Goal: Use online tool/utility: Utilize a website feature to perform a specific function

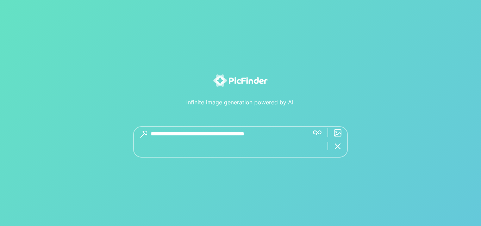
click at [186, 139] on textarea at bounding box center [227, 141] width 153 height 31
type textarea "**********"
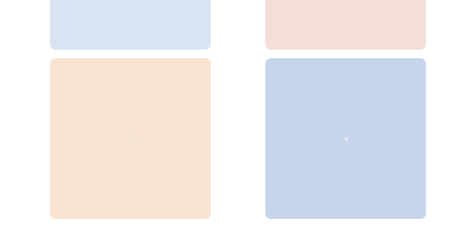
scroll to position [357, 0]
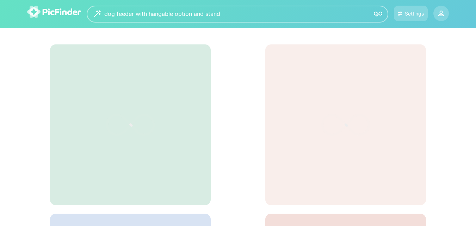
scroll to position [357, 0]
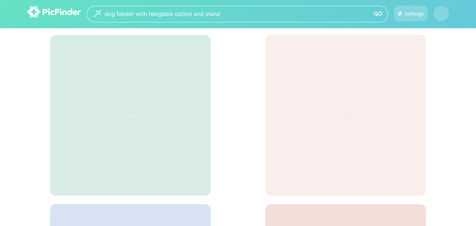
scroll to position [9, 0]
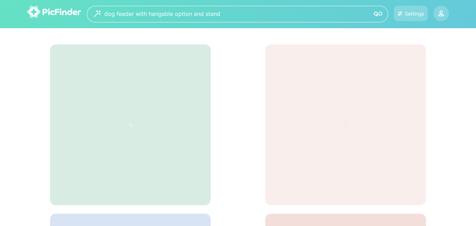
click at [145, 124] on icon at bounding box center [131, 125] width 106 height 70
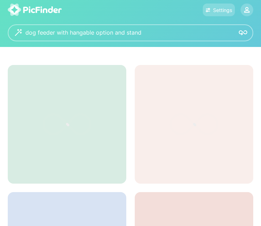
click at [94, 106] on icon at bounding box center [67, 124] width 106 height 70
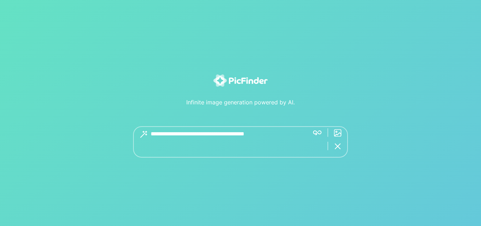
click at [222, 138] on textarea at bounding box center [227, 141] width 153 height 31
click at [192, 153] on textarea at bounding box center [227, 141] width 153 height 31
type textarea "**********"
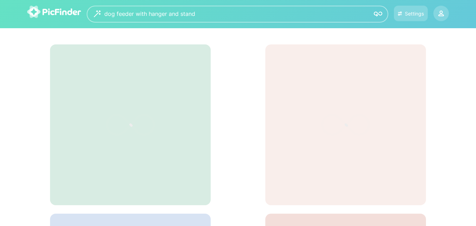
drag, startPoint x: 376, startPoint y: 12, endPoint x: 348, endPoint y: 38, distance: 38.4
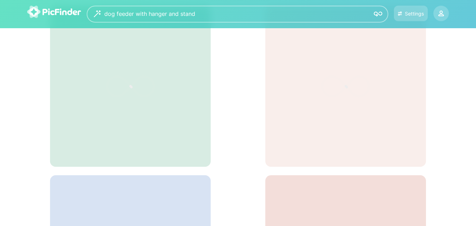
scroll to position [41, 0]
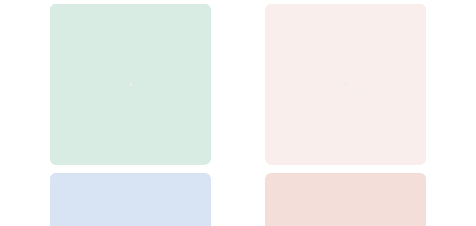
click at [154, 54] on icon at bounding box center [131, 84] width 106 height 70
drag, startPoint x: 154, startPoint y: 54, endPoint x: 436, endPoint y: 111, distance: 287.9
drag, startPoint x: 462, startPoint y: 93, endPoint x: 481, endPoint y: 87, distance: 19.4
click at [476, 87] on html "**********" at bounding box center [238, 72] width 476 height 226
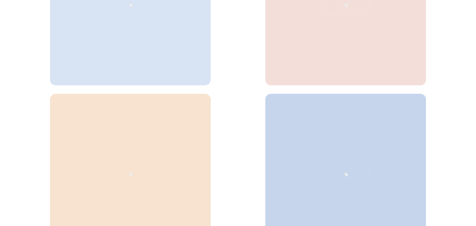
scroll to position [357, 0]
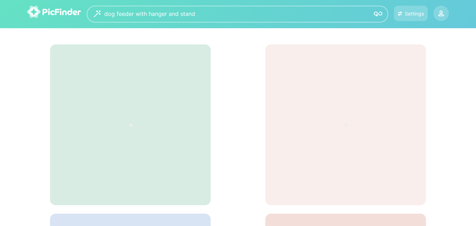
click at [346, 91] on icon at bounding box center [346, 125] width 106 height 70
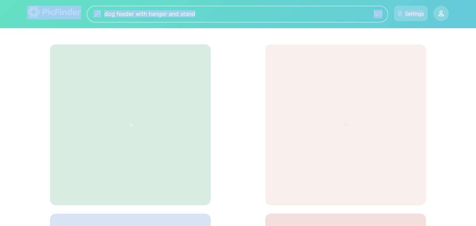
drag, startPoint x: 346, startPoint y: 91, endPoint x: 378, endPoint y: 17, distance: 80.7
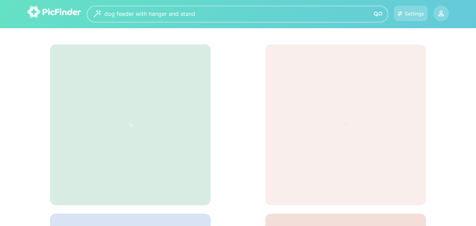
click at [382, 54] on div at bounding box center [345, 124] width 161 height 161
drag, startPoint x: 382, startPoint y: 54, endPoint x: 481, endPoint y: 61, distance: 99.0
click at [476, 61] on html "**********" at bounding box center [238, 113] width 476 height 226
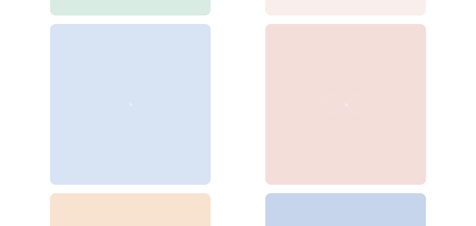
scroll to position [193, 0]
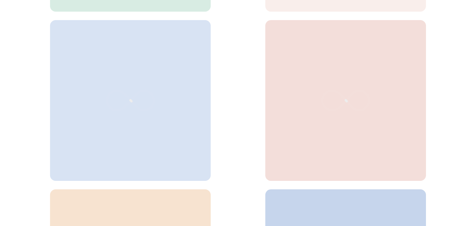
click at [438, 93] on div at bounding box center [238, 96] width 422 height 508
drag, startPoint x: 338, startPoint y: 133, endPoint x: 445, endPoint y: 138, distance: 107.9
click at [445, 138] on div at bounding box center [238, 96] width 422 height 508
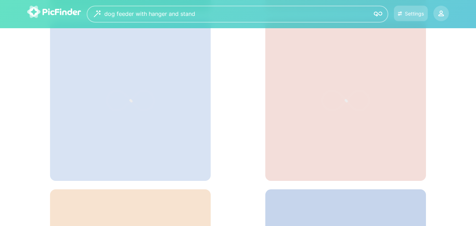
scroll to position [57, 0]
